Goal: Go to known website: Go to known website

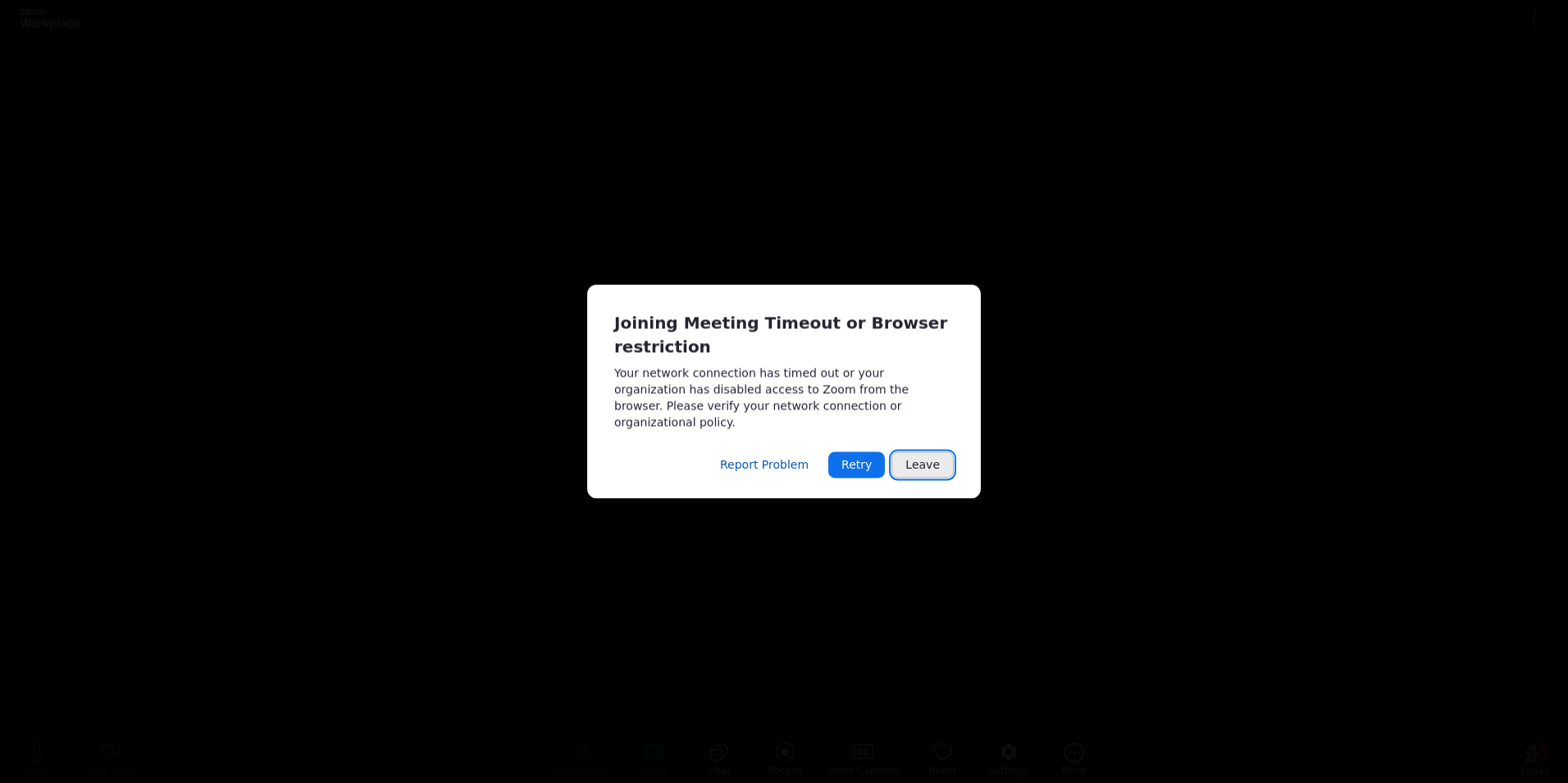
click at [917, 459] on button "Leave" at bounding box center [923, 465] width 63 height 26
